Goal: Information Seeking & Learning: Compare options

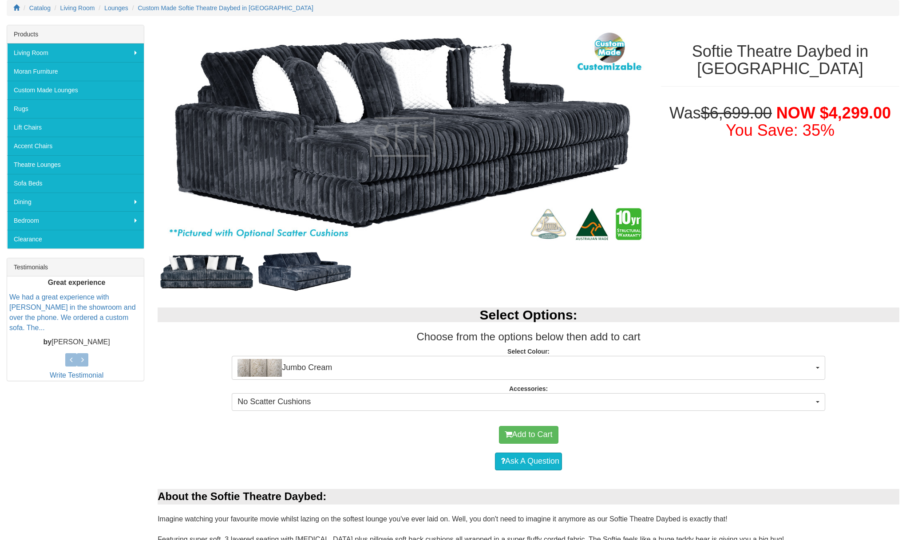
scroll to position [123, 0]
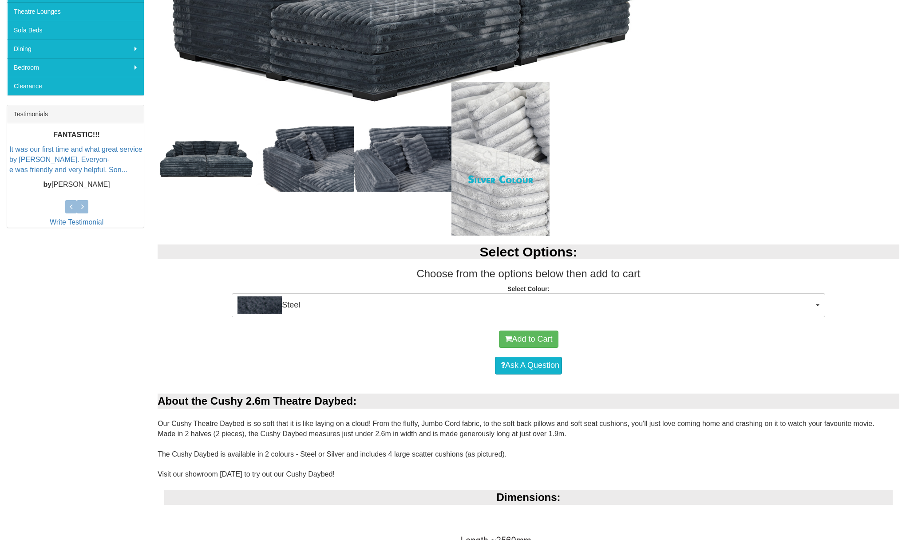
scroll to position [273, 0]
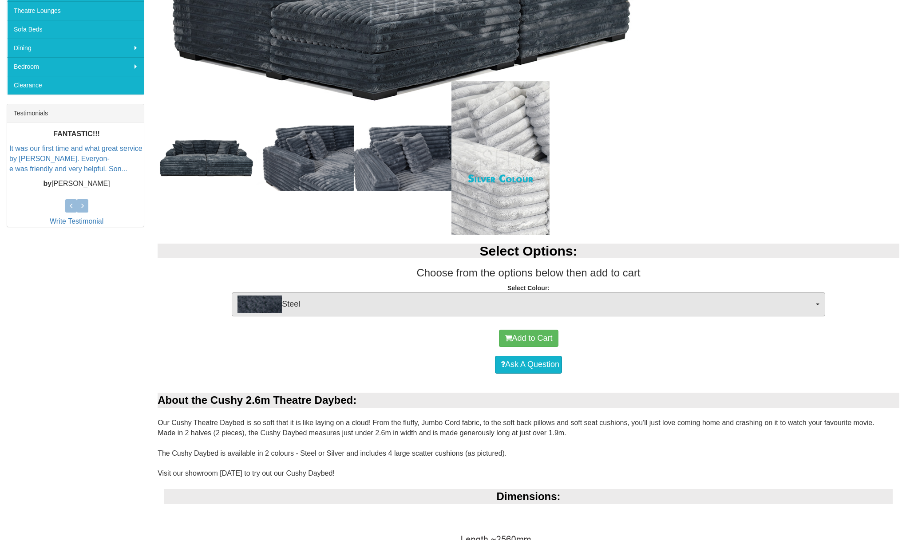
click at [456, 302] on span "Steel" at bounding box center [526, 305] width 576 height 18
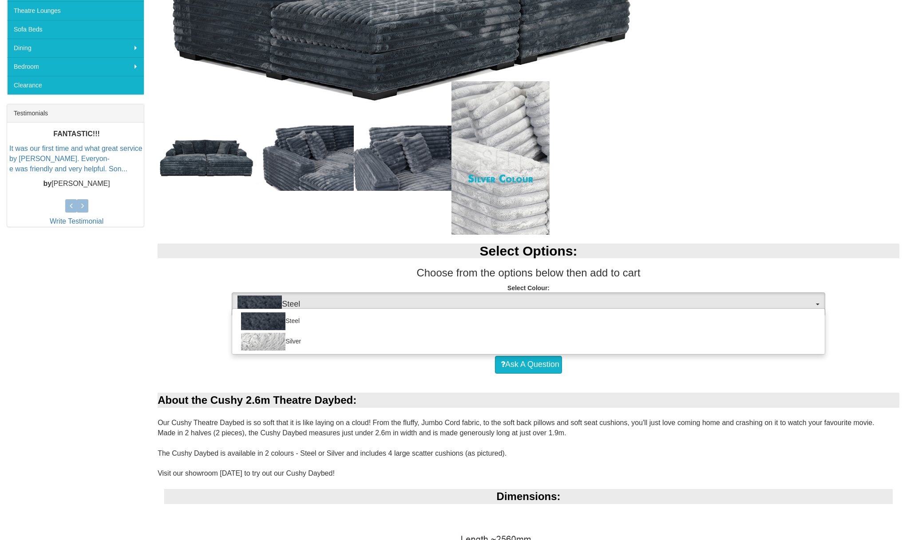
click at [456, 302] on span "Steel" at bounding box center [526, 305] width 576 height 18
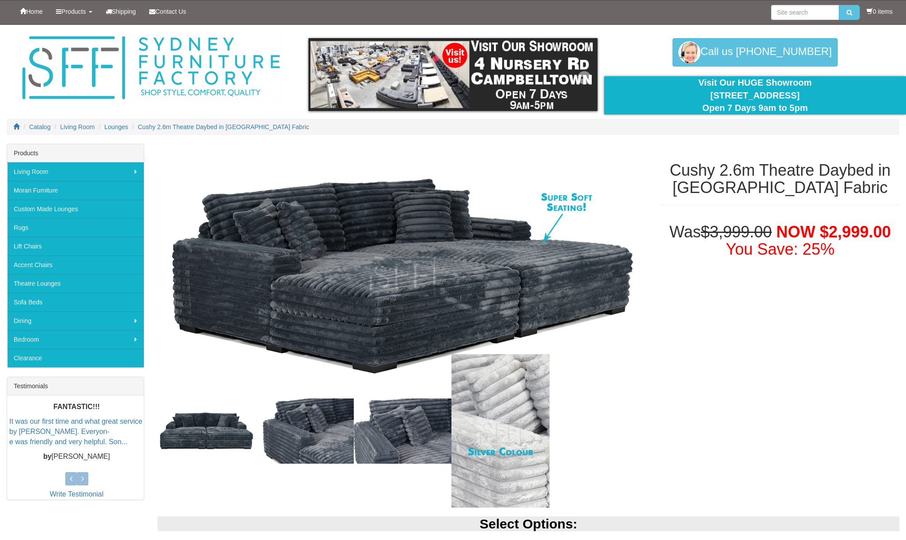
scroll to position [0, 0]
click at [56, 282] on link "Theatre Lounges" at bounding box center [75, 283] width 137 height 19
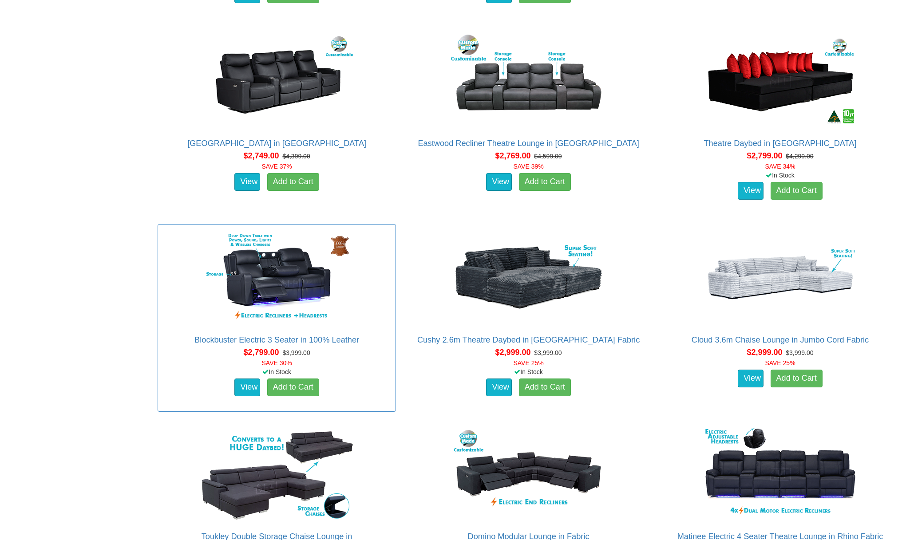
scroll to position [1190, 0]
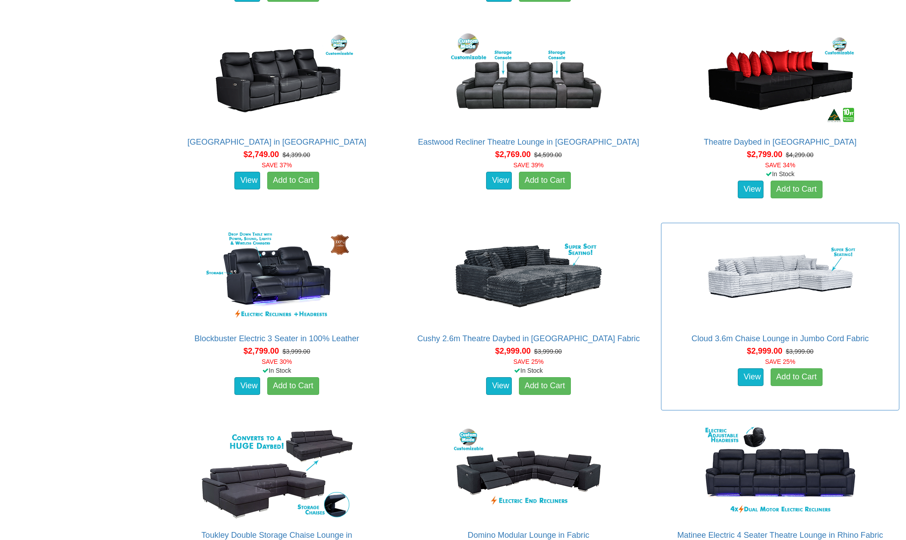
click at [750, 268] on img at bounding box center [781, 277] width 160 height 98
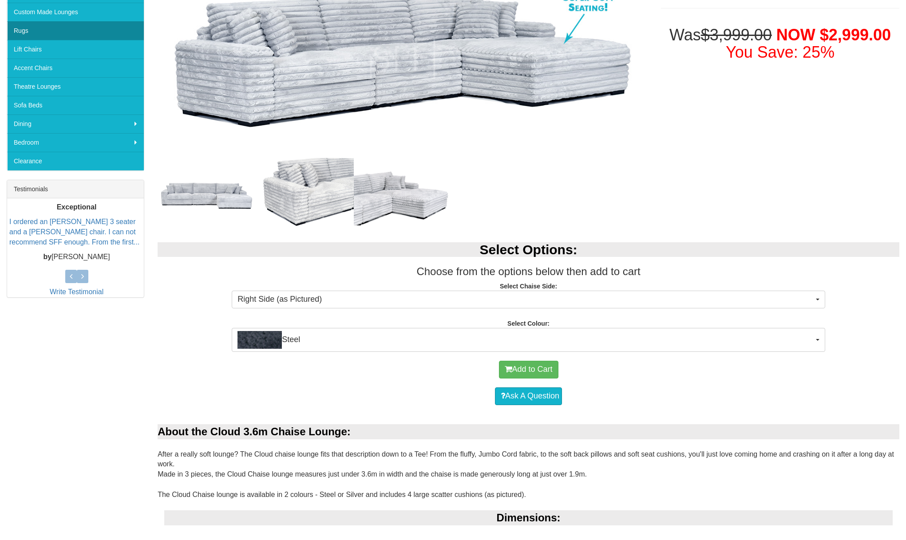
scroll to position [196, 0]
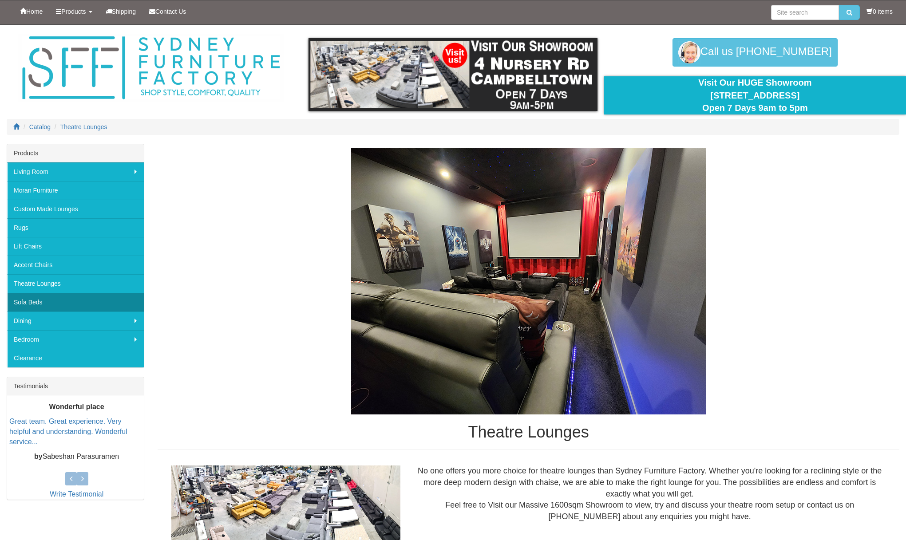
click at [71, 303] on link "Sofa Beds" at bounding box center [75, 302] width 137 height 19
